Goal: Task Accomplishment & Management: Manage account settings

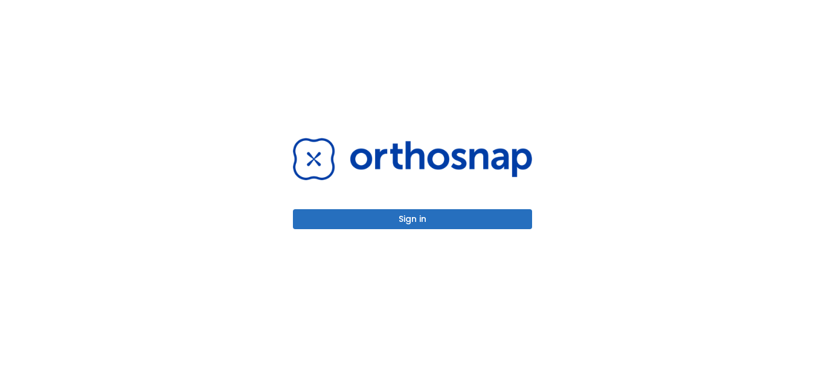
click at [490, 214] on button "Sign in" at bounding box center [412, 219] width 239 height 20
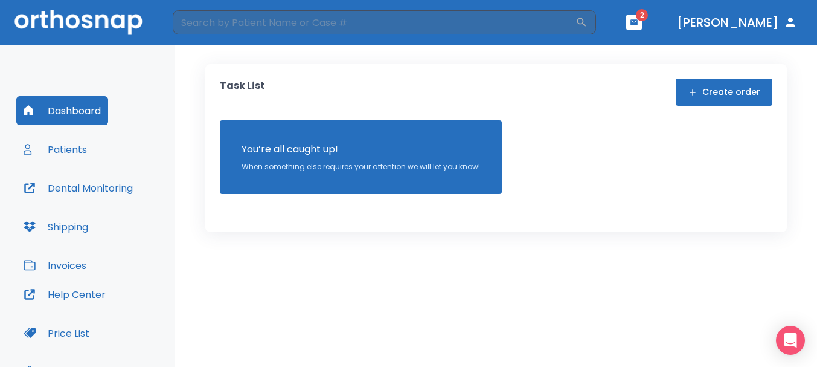
click at [642, 18] on button "button" at bounding box center [634, 22] width 16 height 14
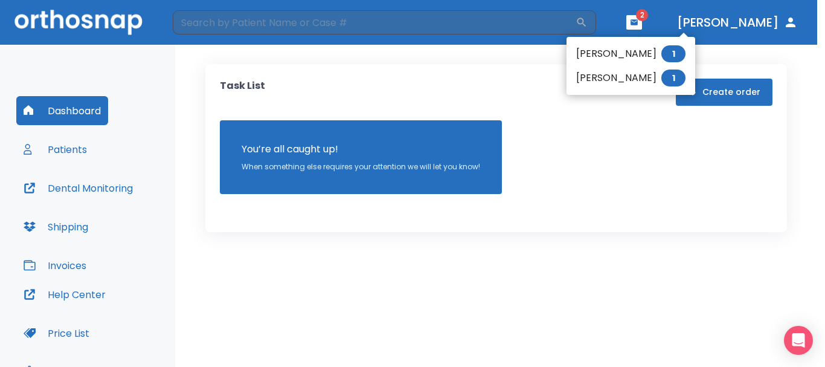
click at [632, 49] on li "[PERSON_NAME] 1" at bounding box center [630, 54] width 129 height 24
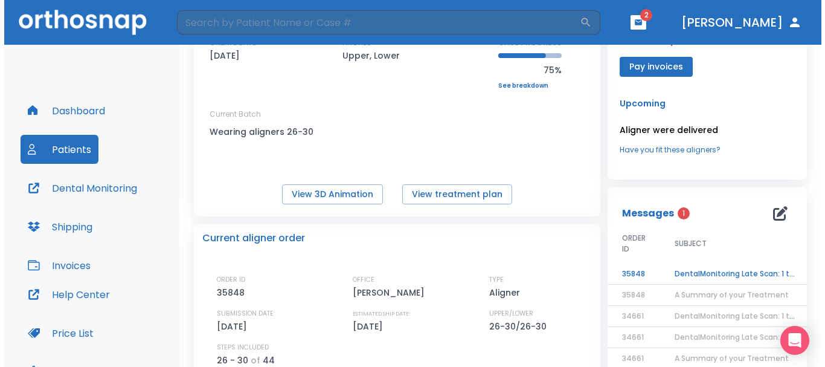
scroll to position [181, 0]
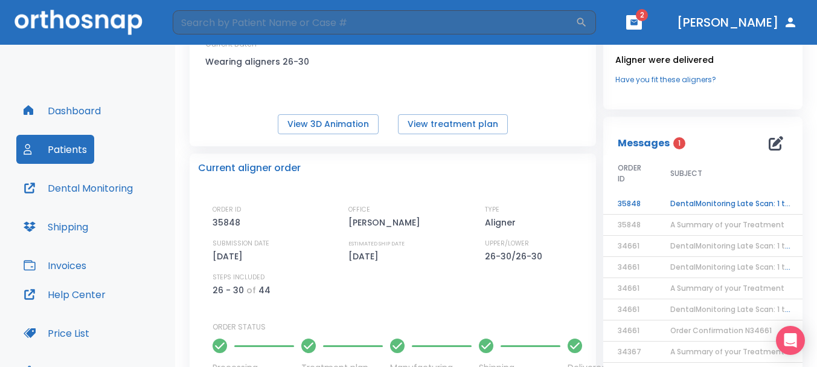
click at [685, 196] on td "DentalMonitoring Late Scan: 1 to 2 Weeks Notification" at bounding box center [731, 203] width 151 height 21
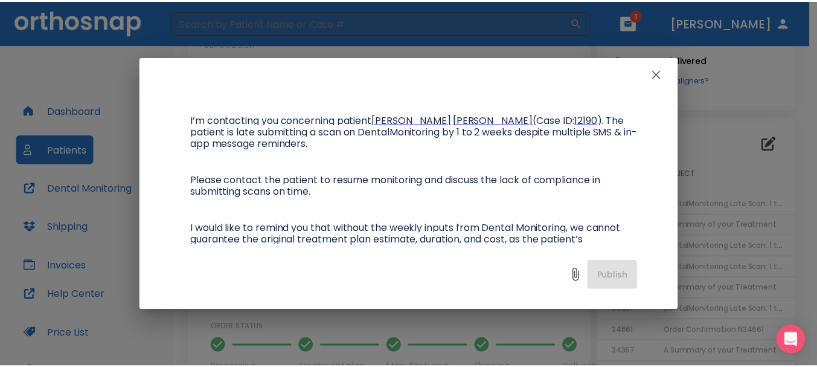
scroll to position [121, 0]
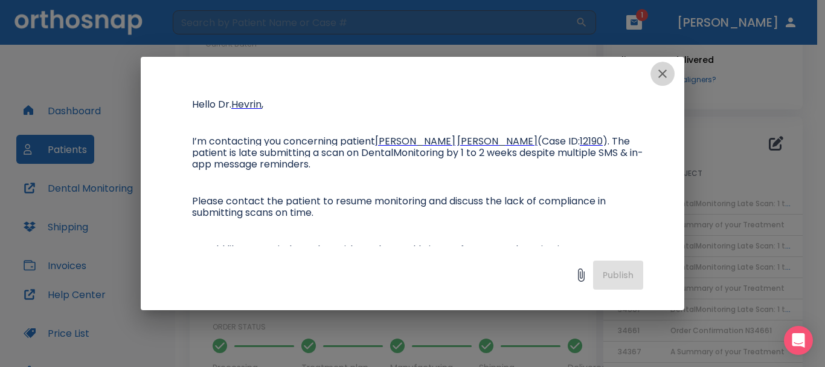
click at [670, 72] on button "button" at bounding box center [662, 74] width 24 height 24
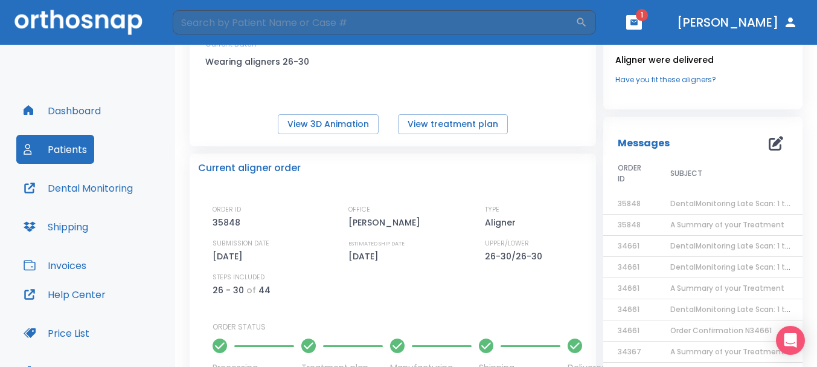
click at [642, 24] on button "button" at bounding box center [634, 22] width 16 height 14
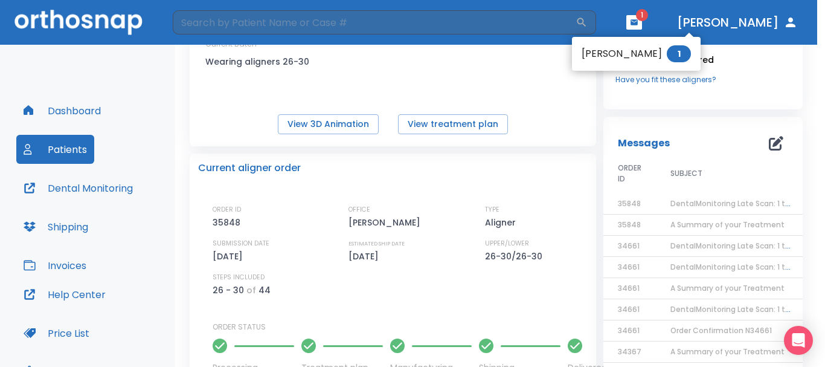
click at [633, 55] on li "[PERSON_NAME] 1" at bounding box center [636, 54] width 129 height 24
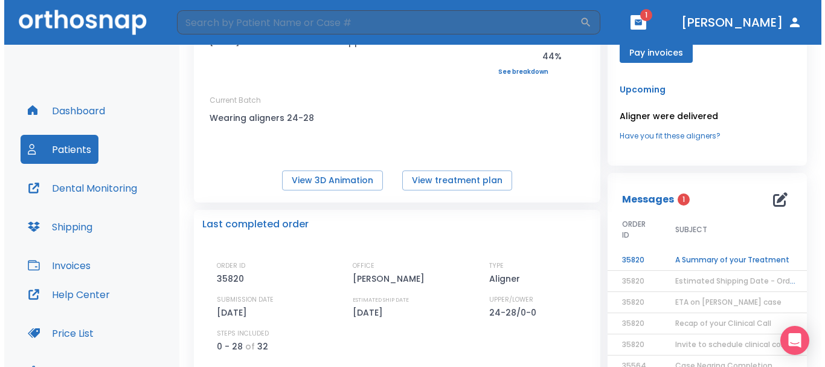
scroll to position [130, 0]
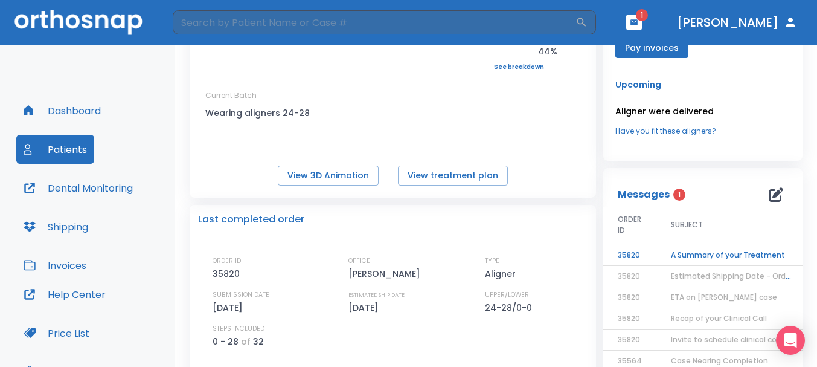
click at [676, 251] on td "A Summary of your Treatment" at bounding box center [731, 255] width 151 height 21
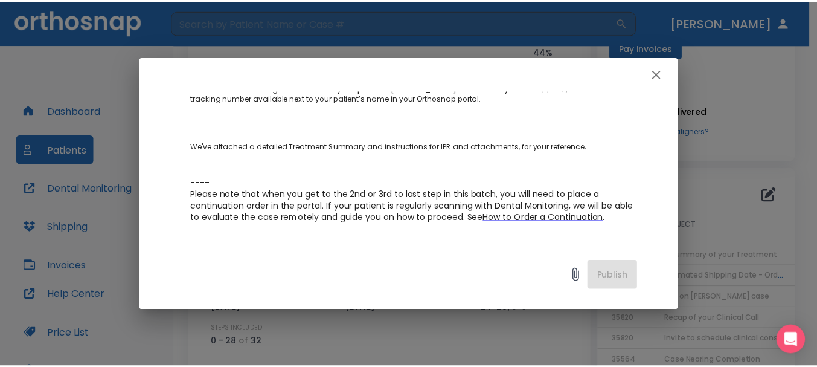
scroll to position [181, 0]
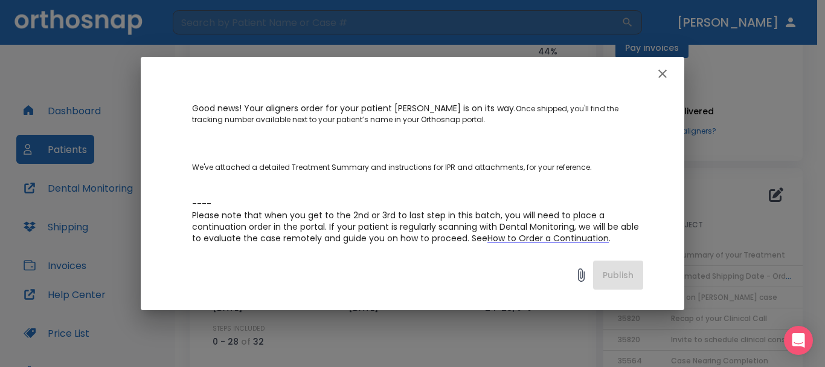
click at [657, 72] on icon "button" at bounding box center [662, 73] width 14 height 14
